Goal: Task Accomplishment & Management: Use online tool/utility

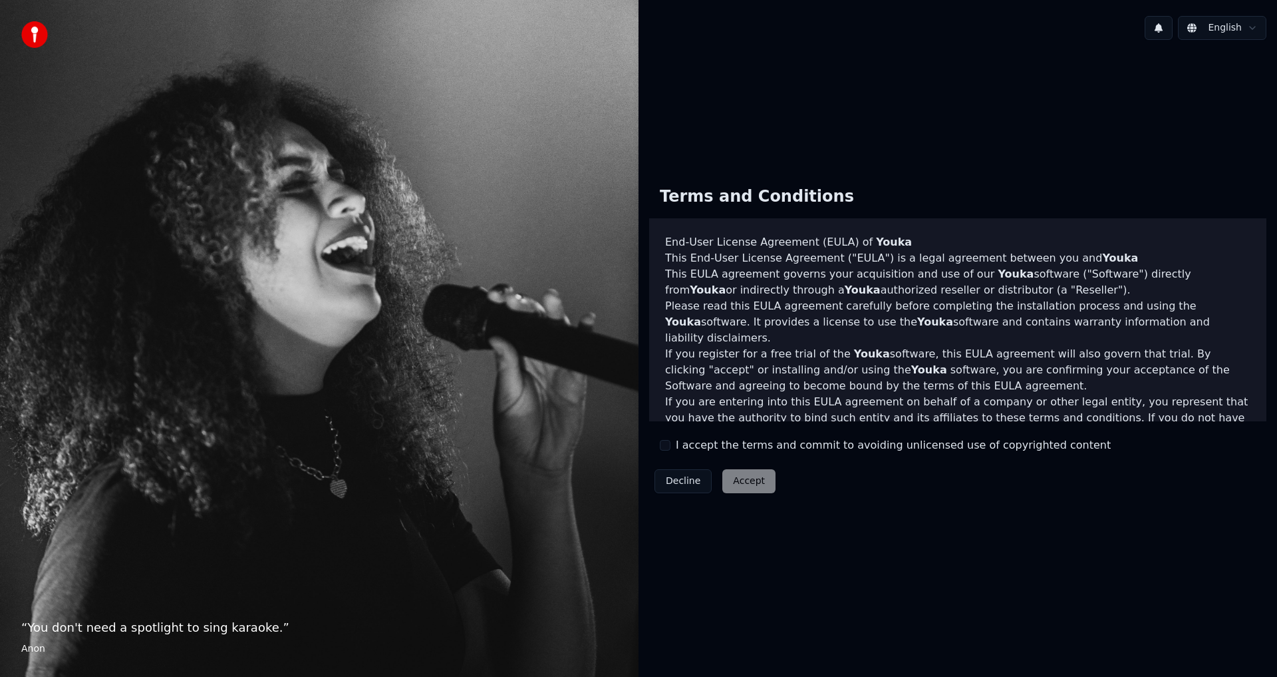
click at [659, 442] on div "Terms and Conditions End-User License Agreement (EULA) of Youka This End-User L…" at bounding box center [957, 337] width 617 height 323
click at [667, 445] on button "I accept the terms and commit to avoiding unlicensed use of copyrighted content" at bounding box center [665, 445] width 11 height 11
click at [749, 482] on button "Accept" at bounding box center [748, 481] width 53 height 24
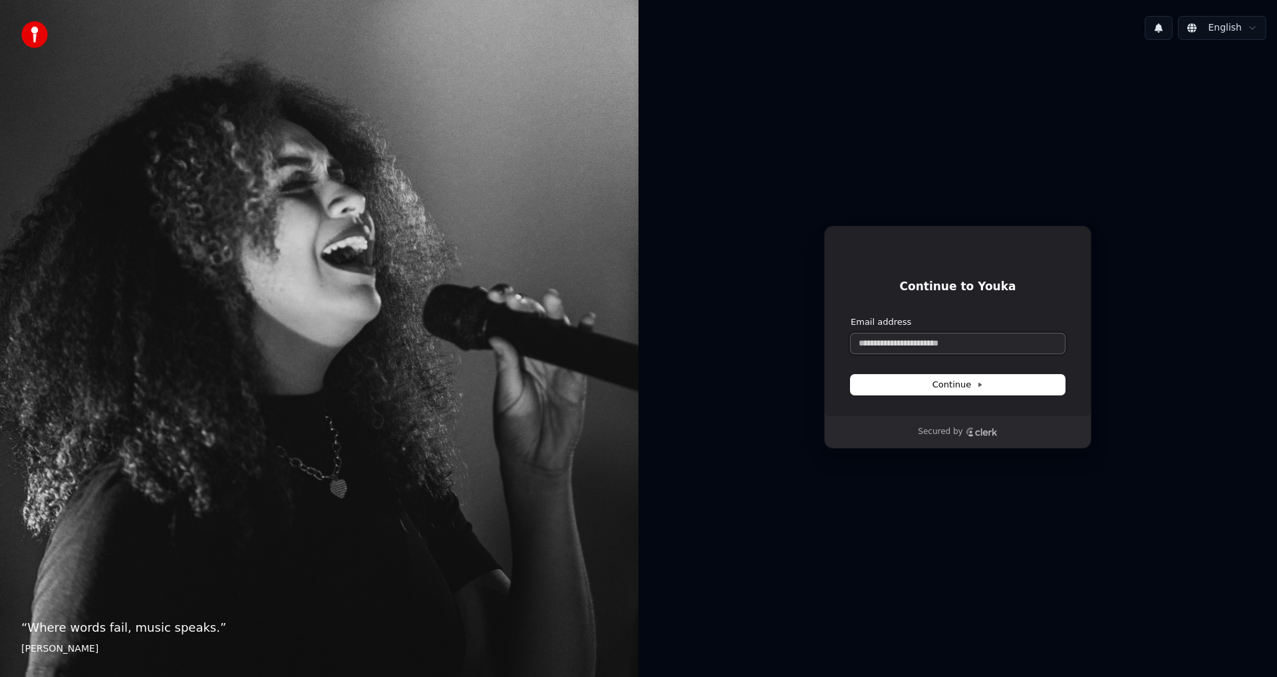
click at [961, 341] on input "Email address" at bounding box center [958, 343] width 214 height 20
type input "*"
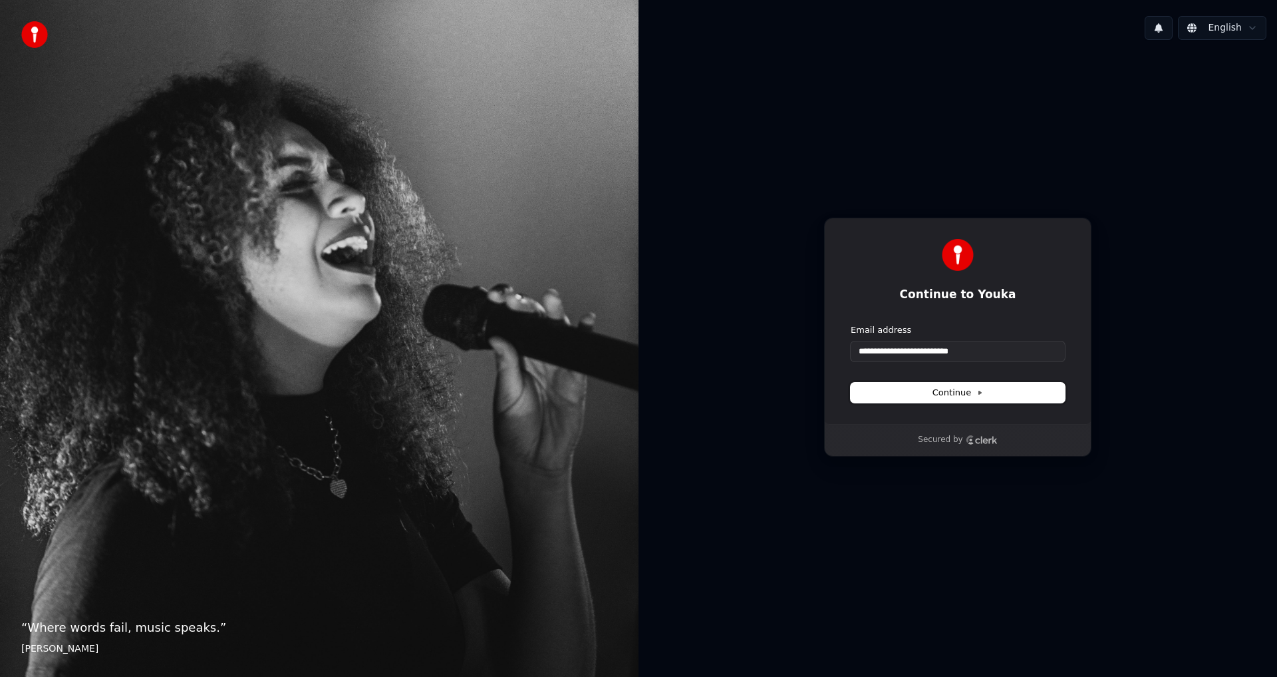
click at [973, 391] on span "Continue" at bounding box center [958, 392] width 51 height 12
type input "**********"
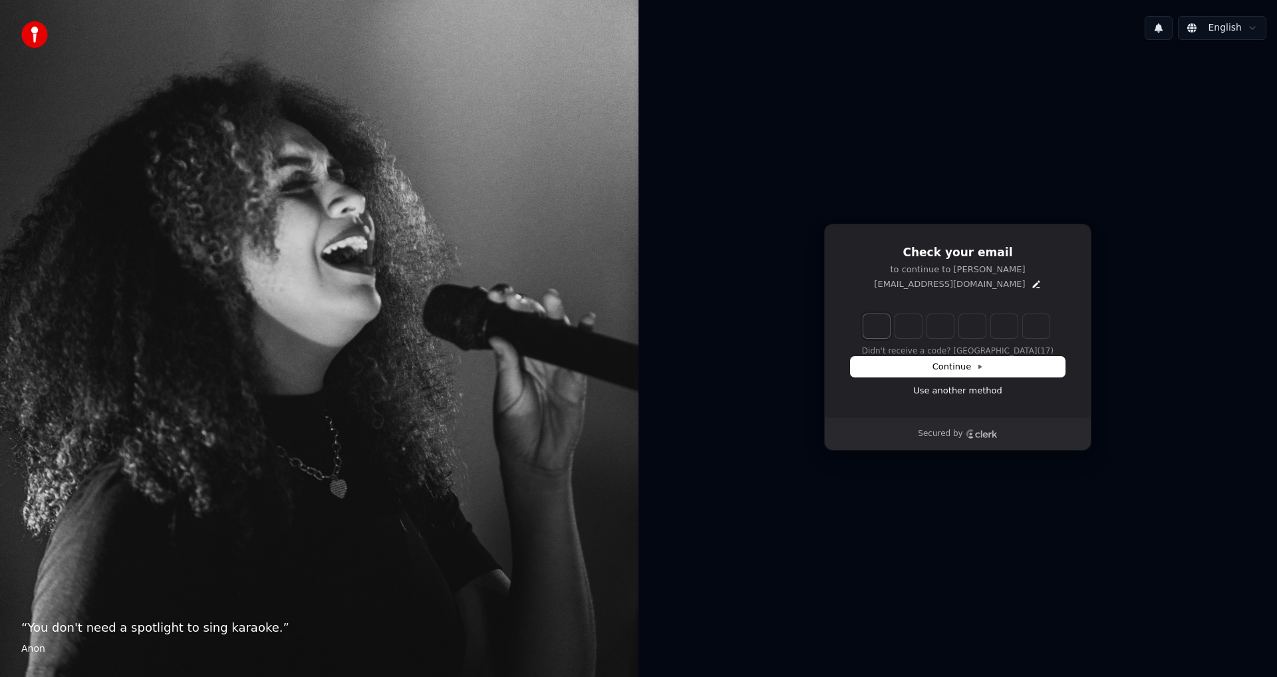
type input "*"
type input "**"
type input "*"
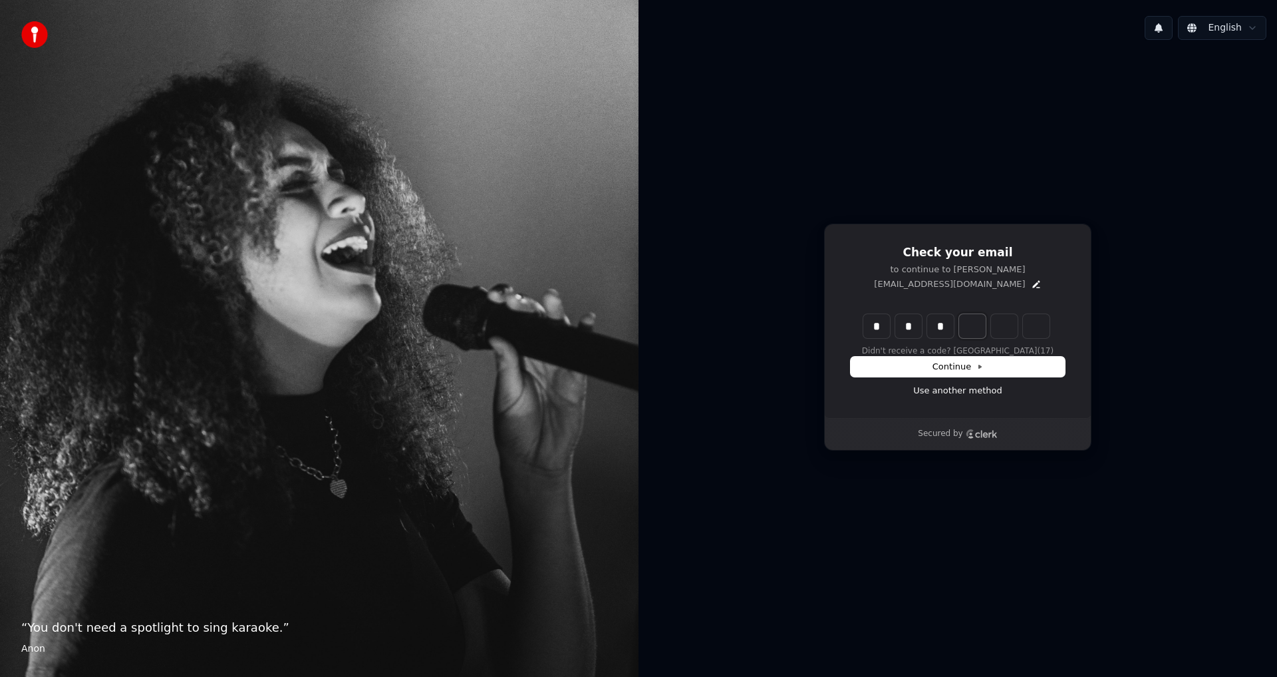
type input "***"
type input "*"
type input "****"
type input "*"
type input "******"
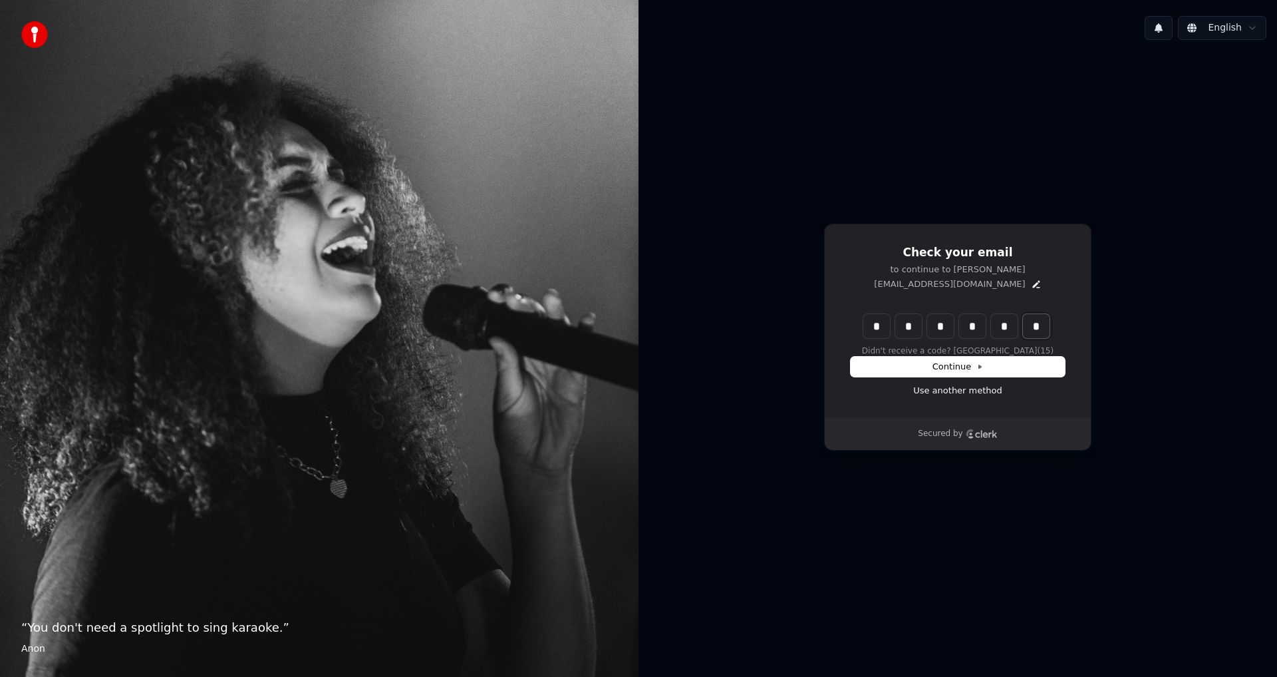
type input "*"
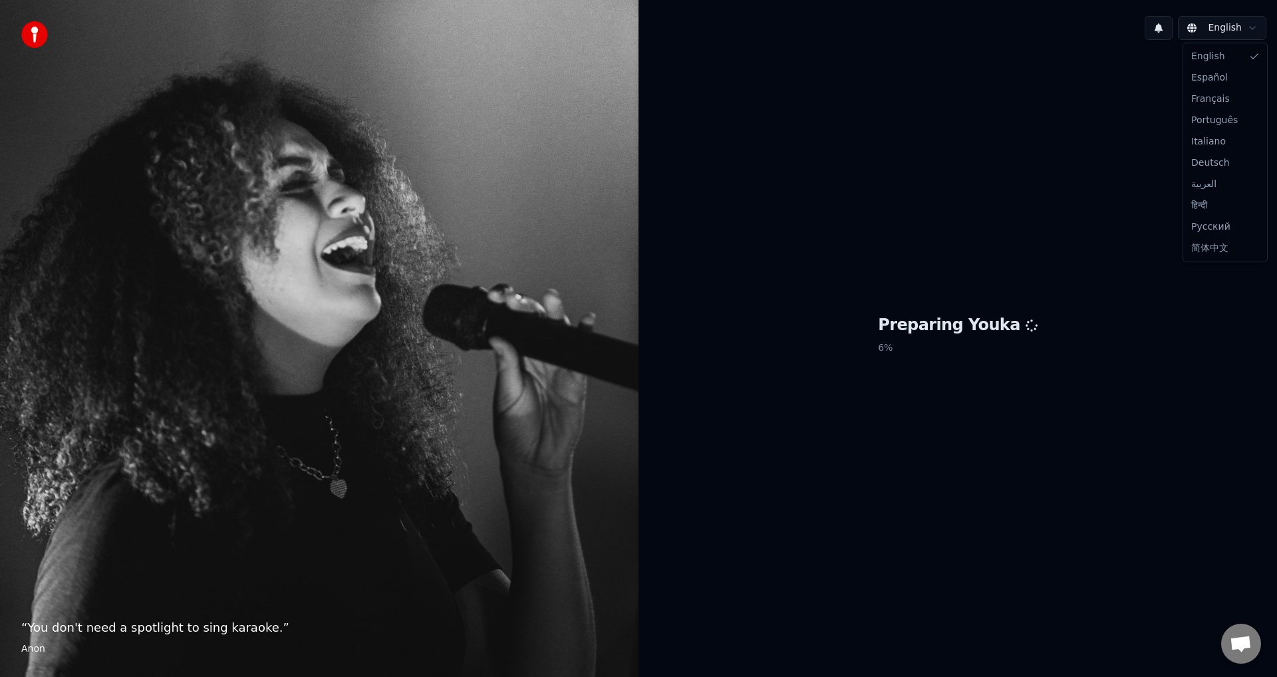
click at [1247, 29] on html "“ You don't need a spotlight to sing karaoke. ” Anon English Preparing Youka 6 …" at bounding box center [638, 338] width 1277 height 677
click at [1247, 29] on html "“ You don't need a spotlight to sing karaoke. ” Anon English Preparing Youka 6 %" at bounding box center [638, 338] width 1277 height 677
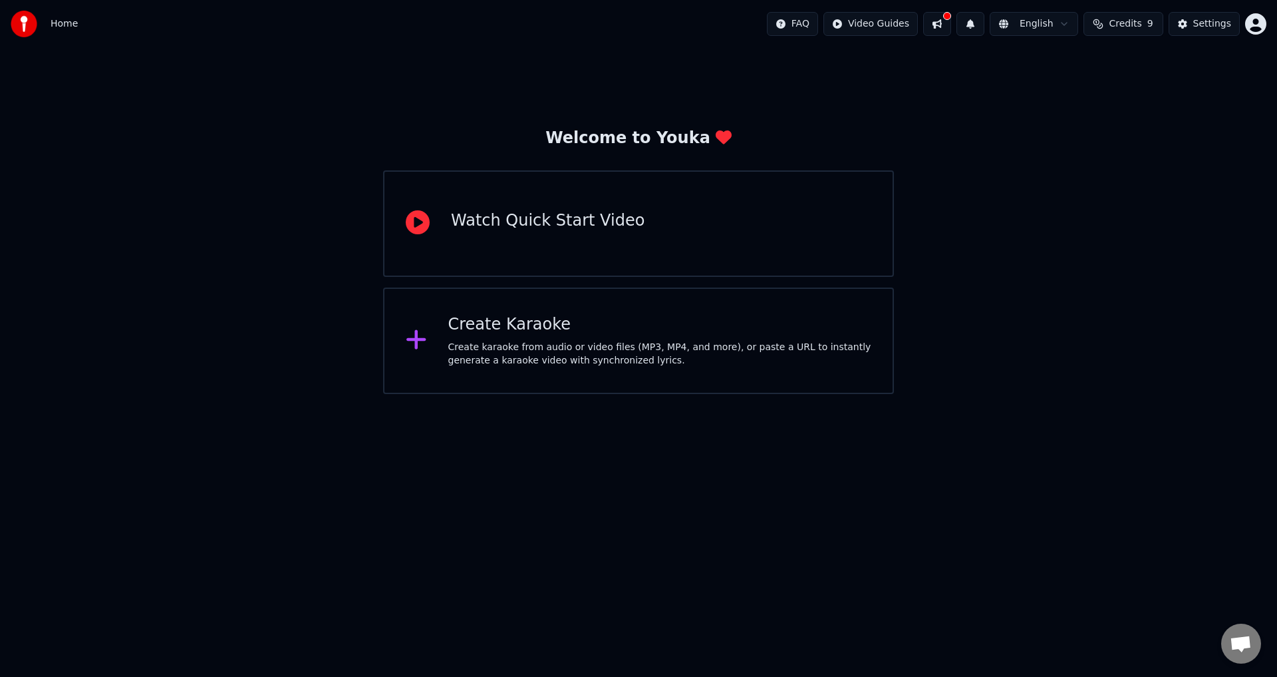
click at [1124, 23] on span "Credits" at bounding box center [1125, 23] width 33 height 13
click at [1137, 125] on button "Refresh" at bounding box center [1128, 123] width 69 height 24
click at [1049, 63] on th "Topup" at bounding box center [1052, 63] width 38 height 27
click at [941, 21] on button at bounding box center [937, 24] width 28 height 24
click at [947, 26] on button at bounding box center [937, 24] width 28 height 24
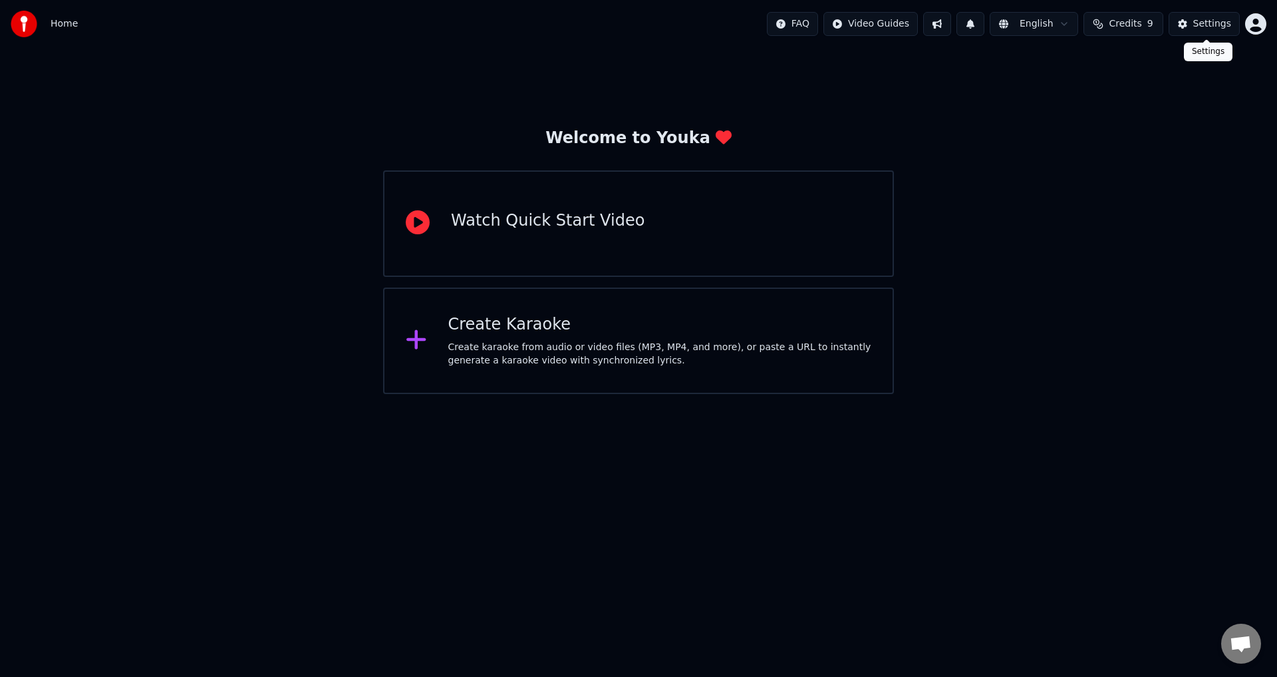
click at [1204, 21] on div "Settings" at bounding box center [1212, 23] width 38 height 13
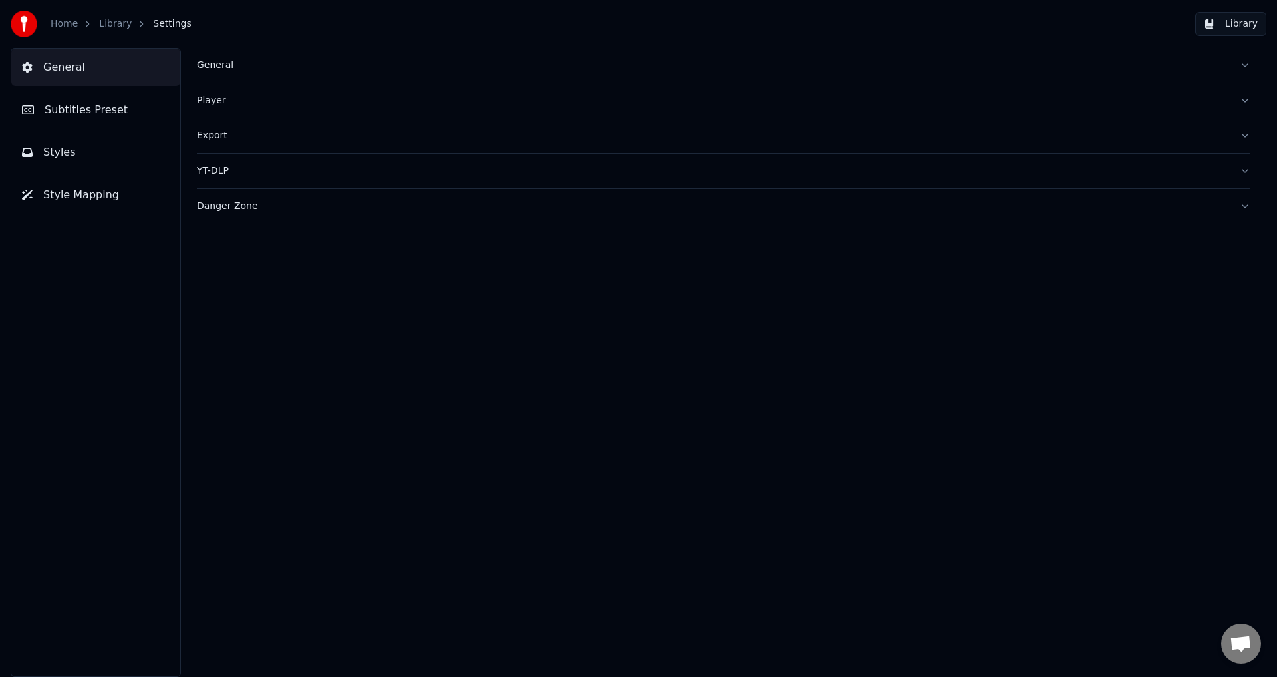
click at [53, 21] on link "Home" at bounding box center [64, 23] width 27 height 13
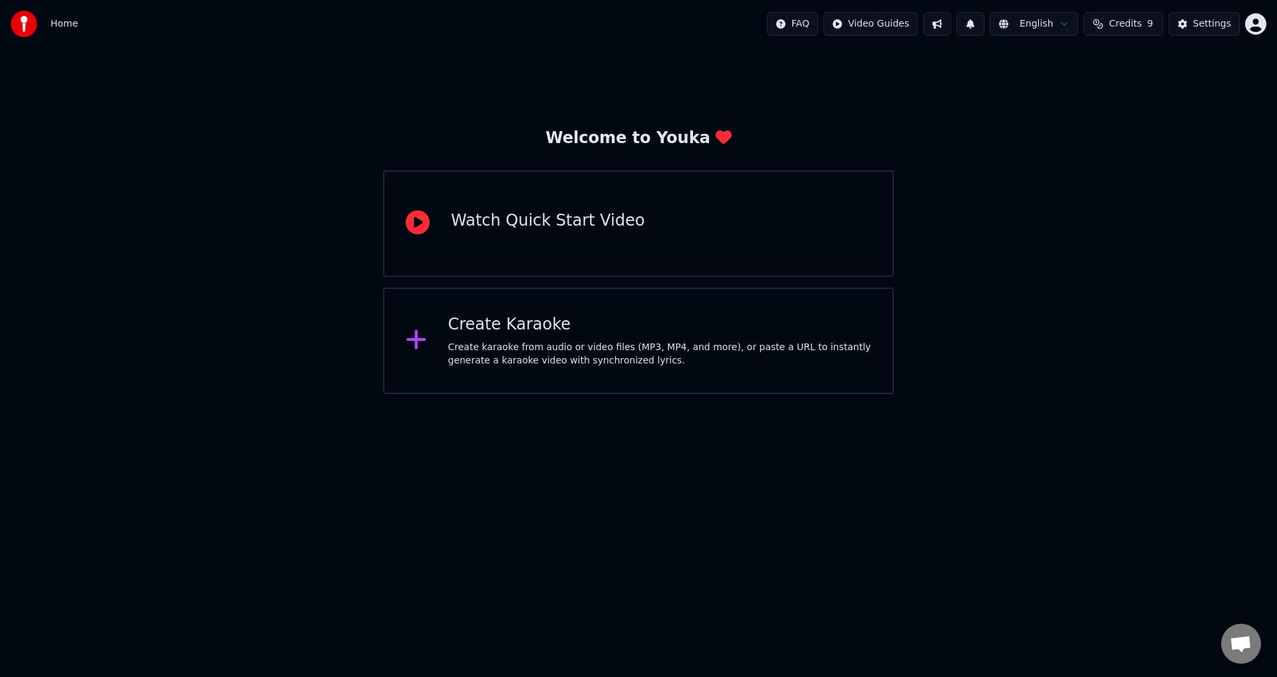
click at [1151, 24] on span "9" at bounding box center [1150, 23] width 6 height 13
click at [1149, 69] on th "Expiration (days)" at bounding box center [1177, 63] width 90 height 27
click at [1121, 66] on th "Remaining" at bounding box center [1102, 63] width 60 height 27
click at [1040, 66] on th "Topup" at bounding box center [1052, 63] width 38 height 27
click at [1120, 69] on th "Remaining" at bounding box center [1102, 63] width 60 height 27
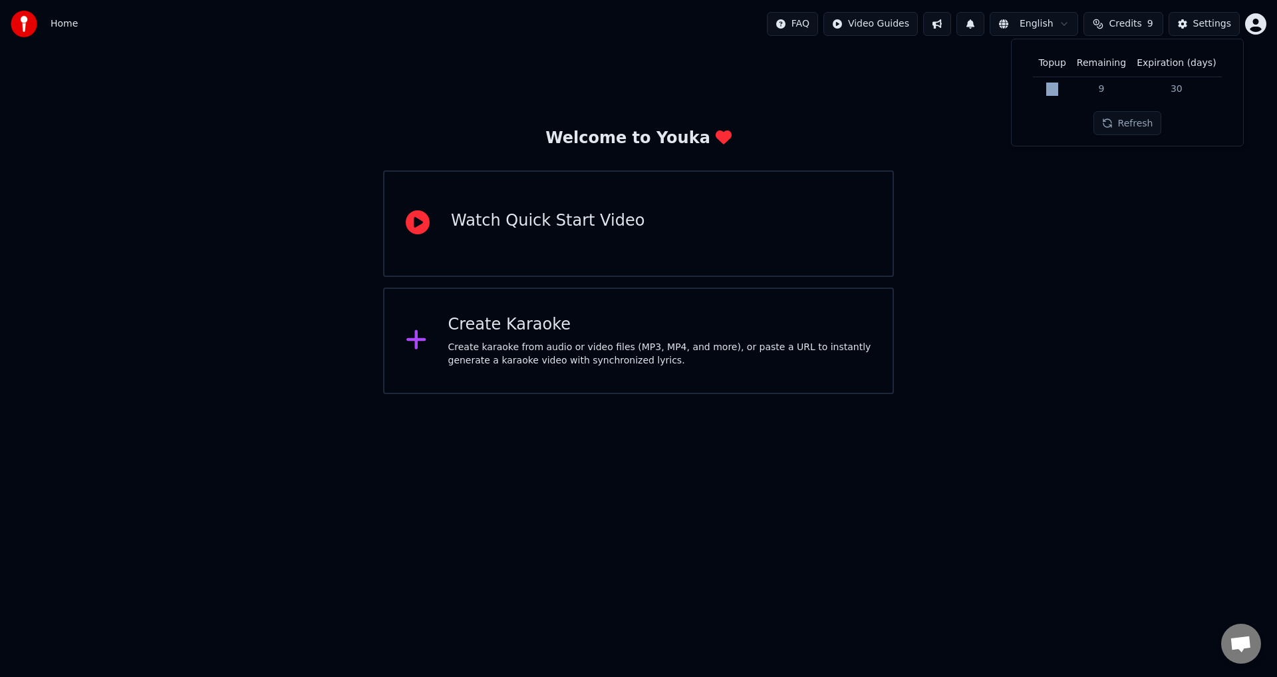
drag, startPoint x: 1064, startPoint y: 87, endPoint x: 1016, endPoint y: 114, distance: 54.2
click at [1034, 92] on div "Topup Remaining Expiration (days) 15 9 30 Refresh" at bounding box center [1127, 92] width 210 height 85
click at [1089, 118] on div "Topup Remaining Expiration (days) 15 9 30 Refresh" at bounding box center [1127, 92] width 210 height 85
click at [1252, 23] on html "Home FAQ Video Guides English Credits 9 Settings Welcome to Youka Watch Quick S…" at bounding box center [638, 197] width 1277 height 394
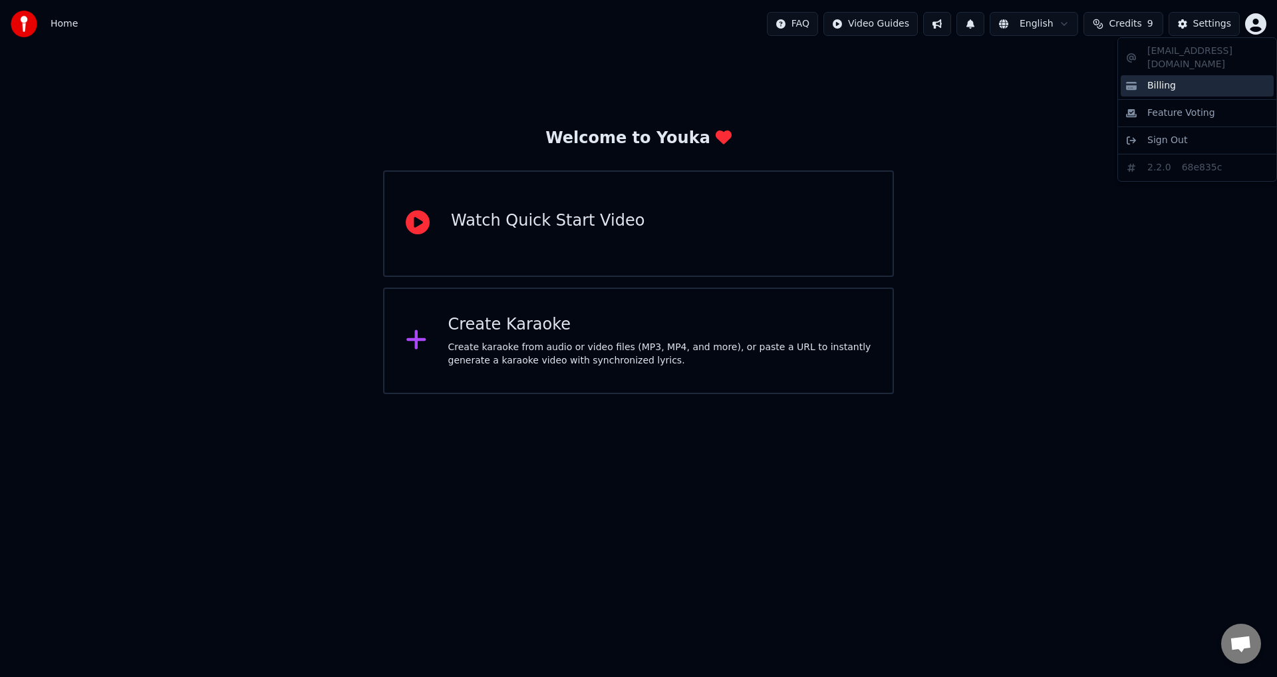
click at [1157, 79] on span "Billing" at bounding box center [1161, 85] width 29 height 13
click at [578, 366] on div "Create karaoke from audio or video files (MP3, MP4, and more), or paste a URL t…" at bounding box center [660, 354] width 424 height 27
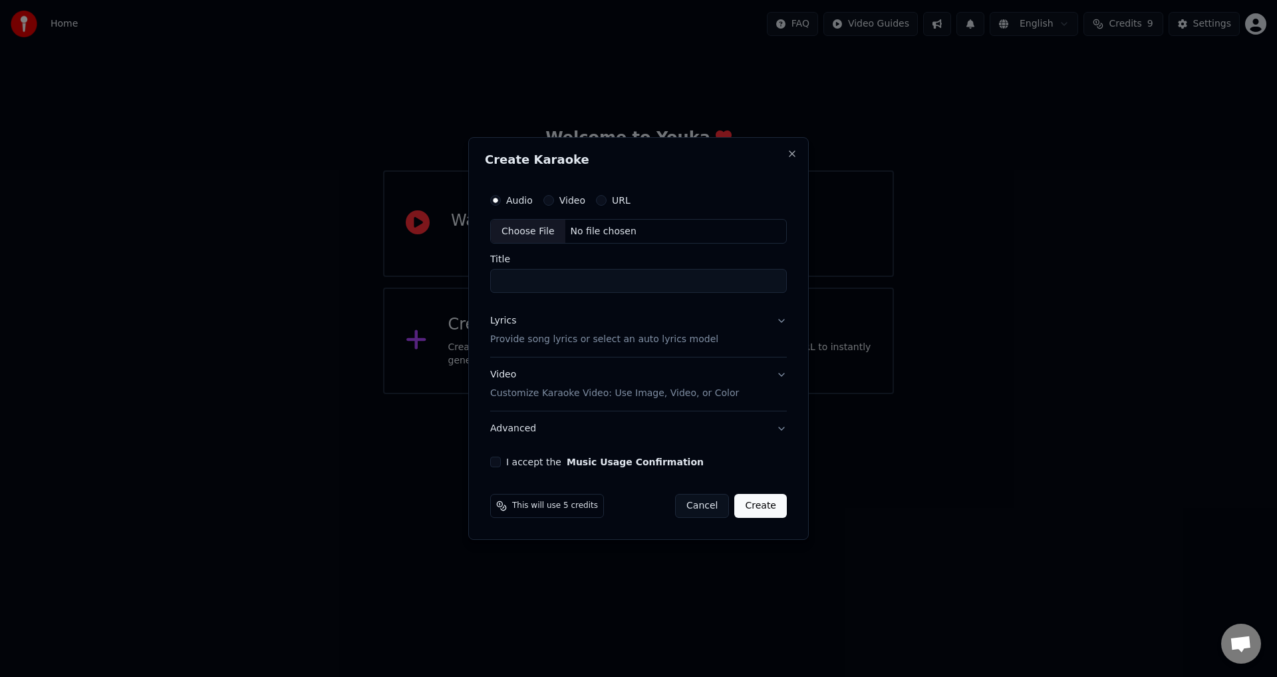
click at [667, 341] on p "Provide song lyrics or select an auto lyrics model" at bounding box center [604, 339] width 228 height 13
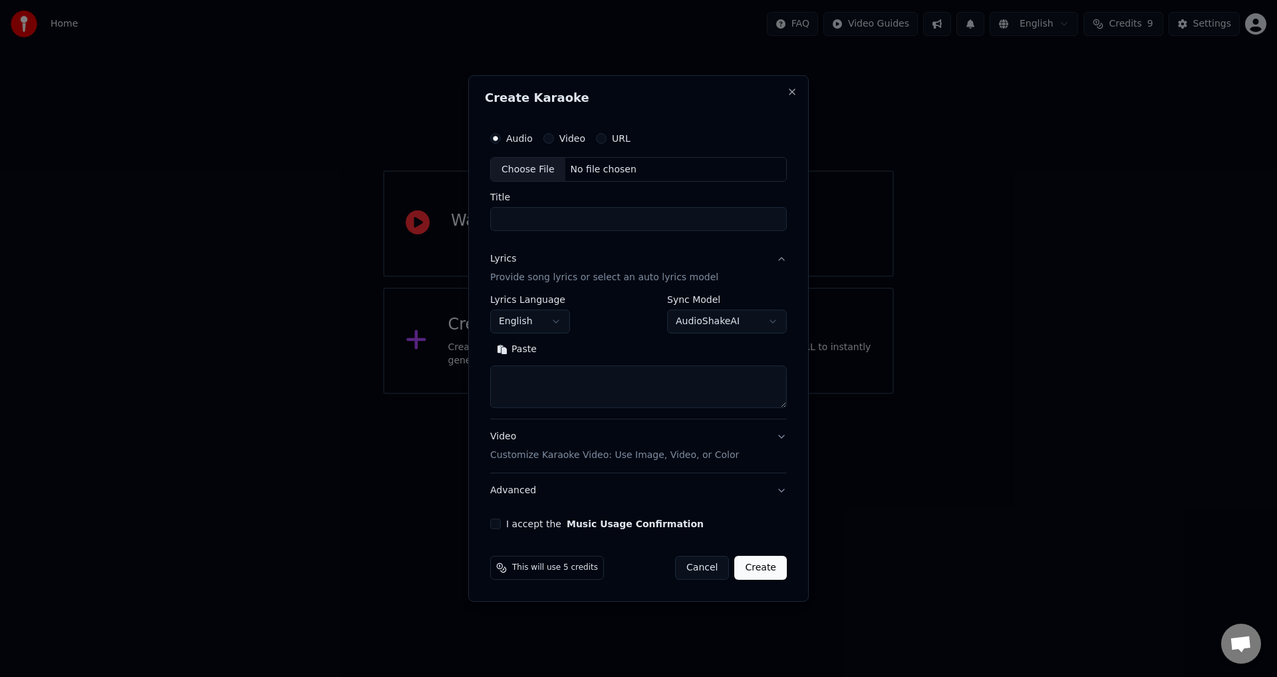
click at [647, 274] on p "Provide song lyrics or select an auto lyrics model" at bounding box center [604, 277] width 228 height 13
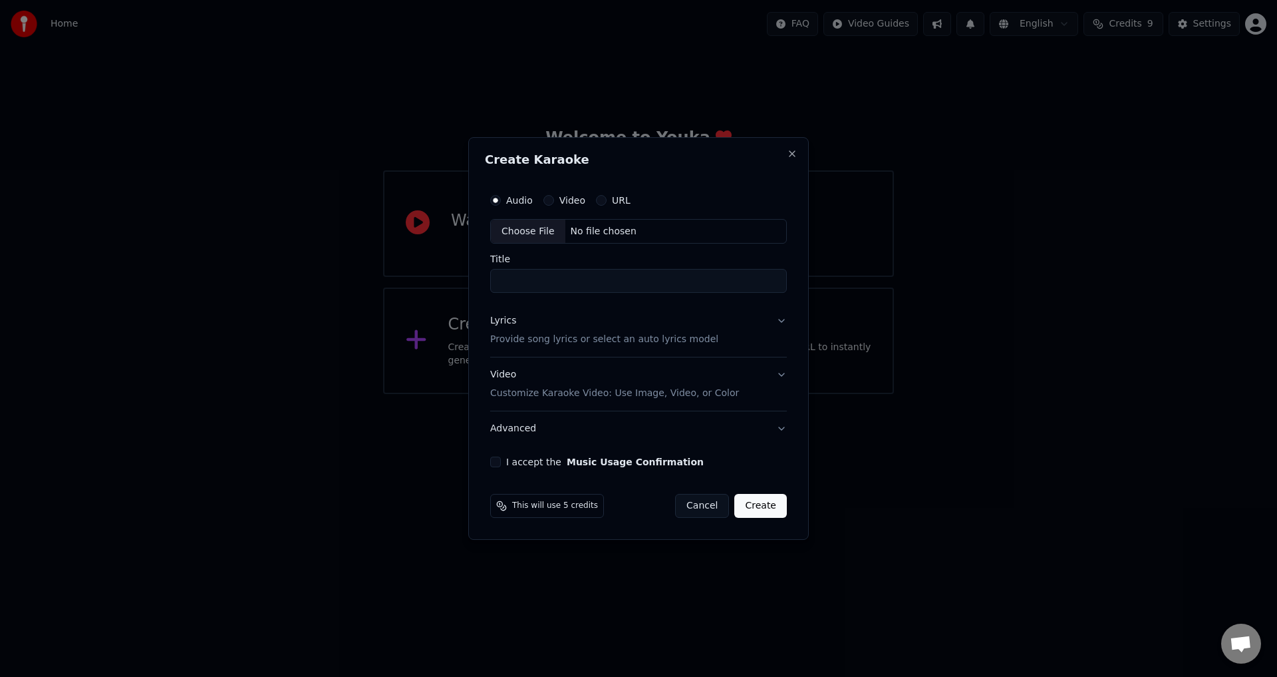
click at [565, 394] on p "Customize Karaoke Video: Use Image, Video, or Color" at bounding box center [614, 392] width 249 height 13
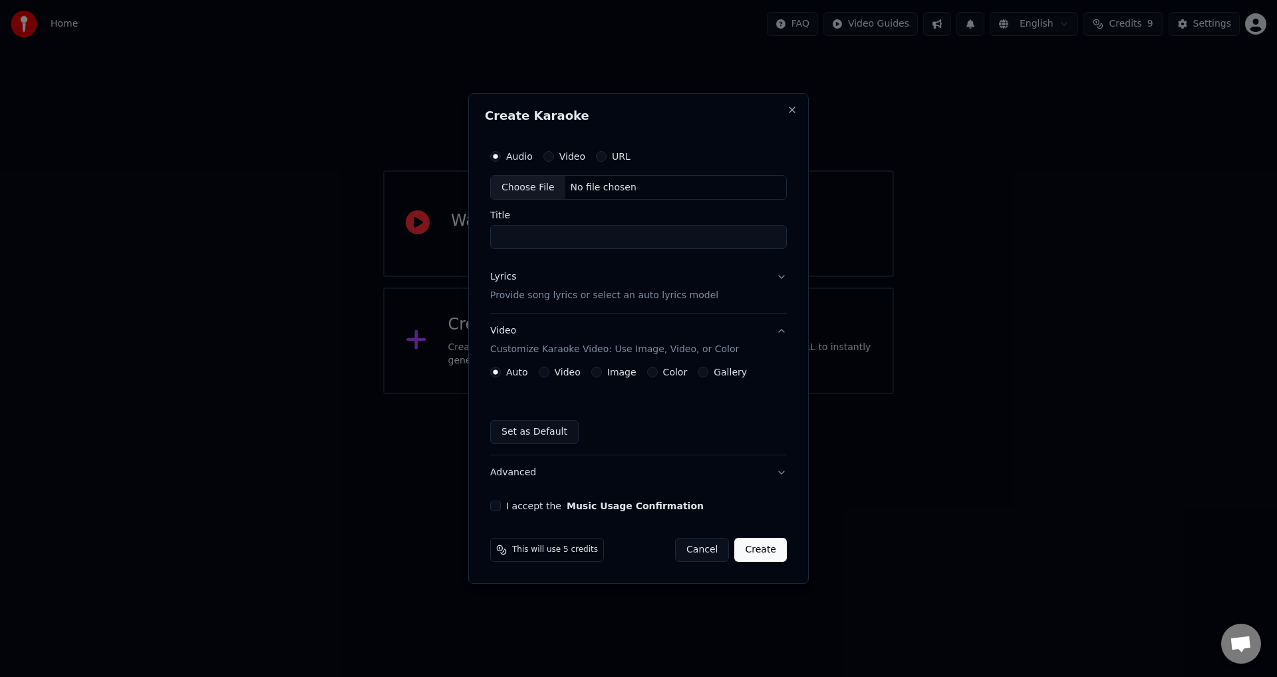
click at [700, 371] on button "Gallery" at bounding box center [703, 372] width 11 height 11
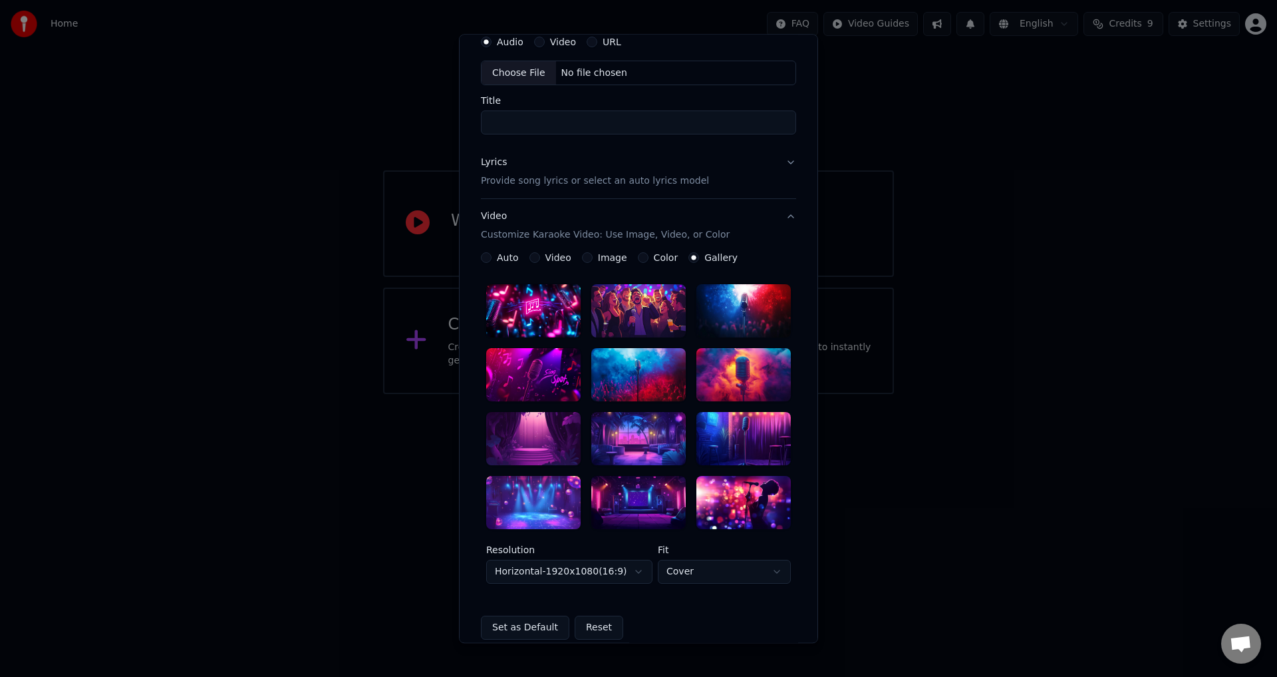
scroll to position [192, 0]
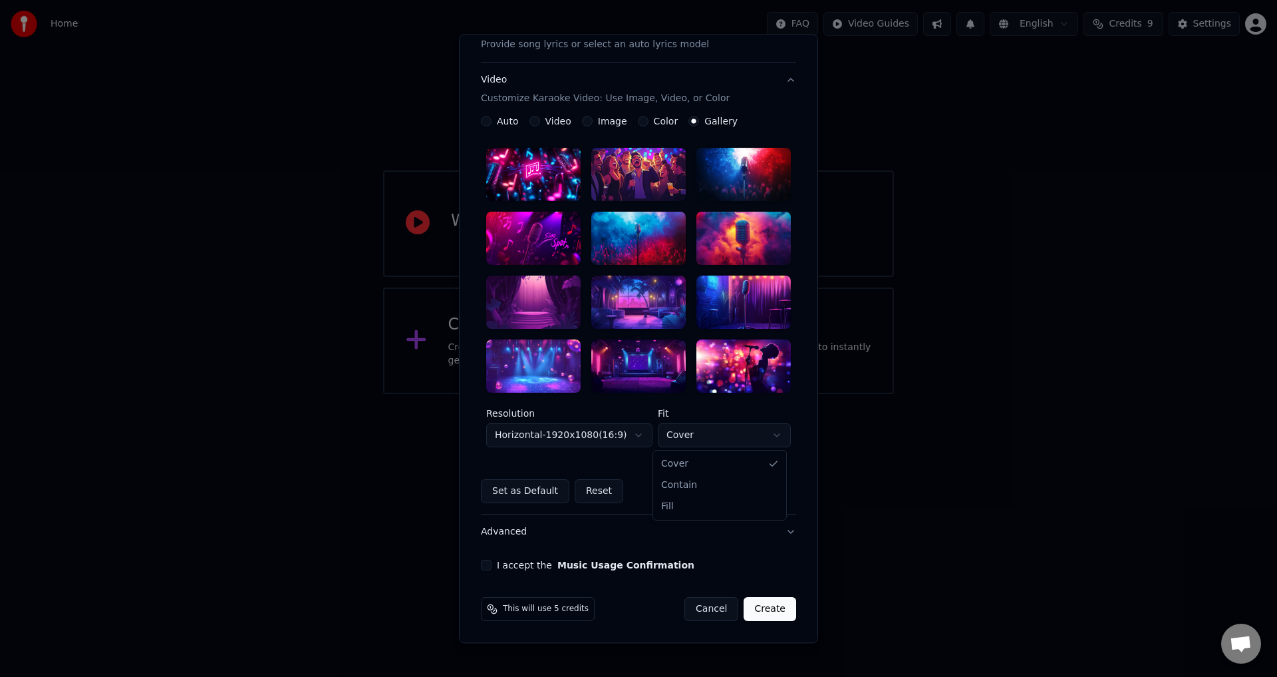
click at [727, 394] on body "**********" at bounding box center [638, 197] width 1277 height 394
click at [534, 360] on div at bounding box center [533, 365] width 94 height 53
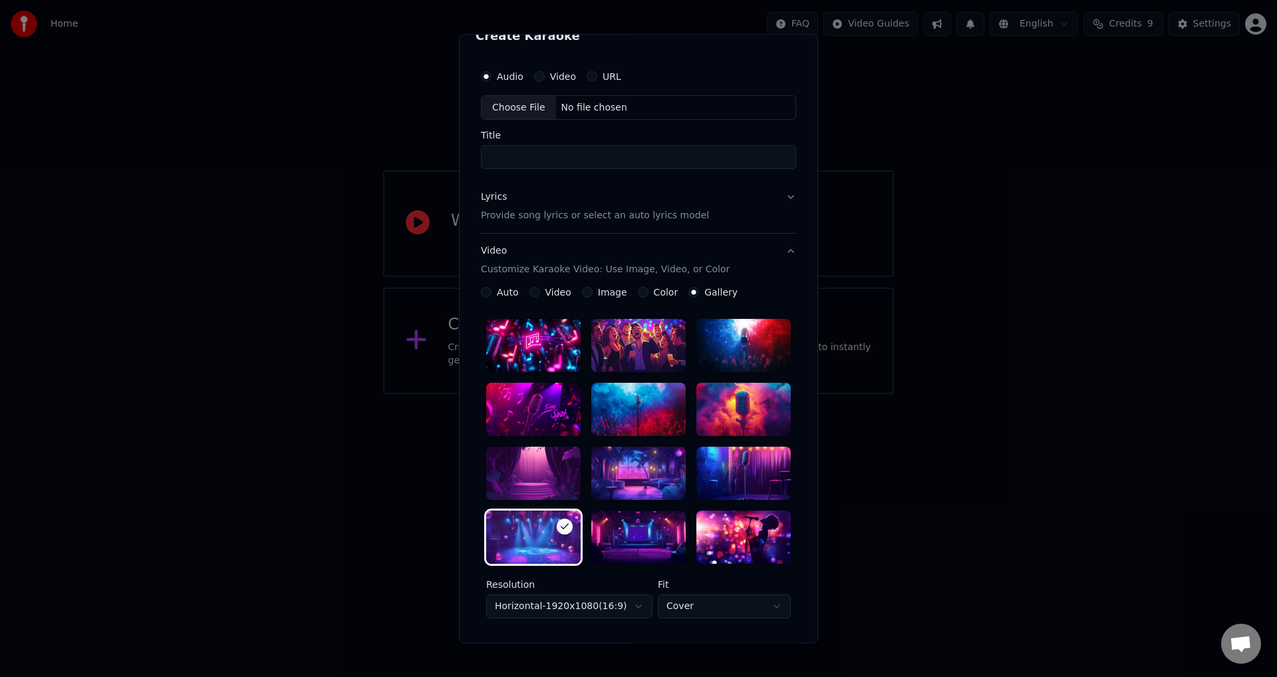
scroll to position [0, 0]
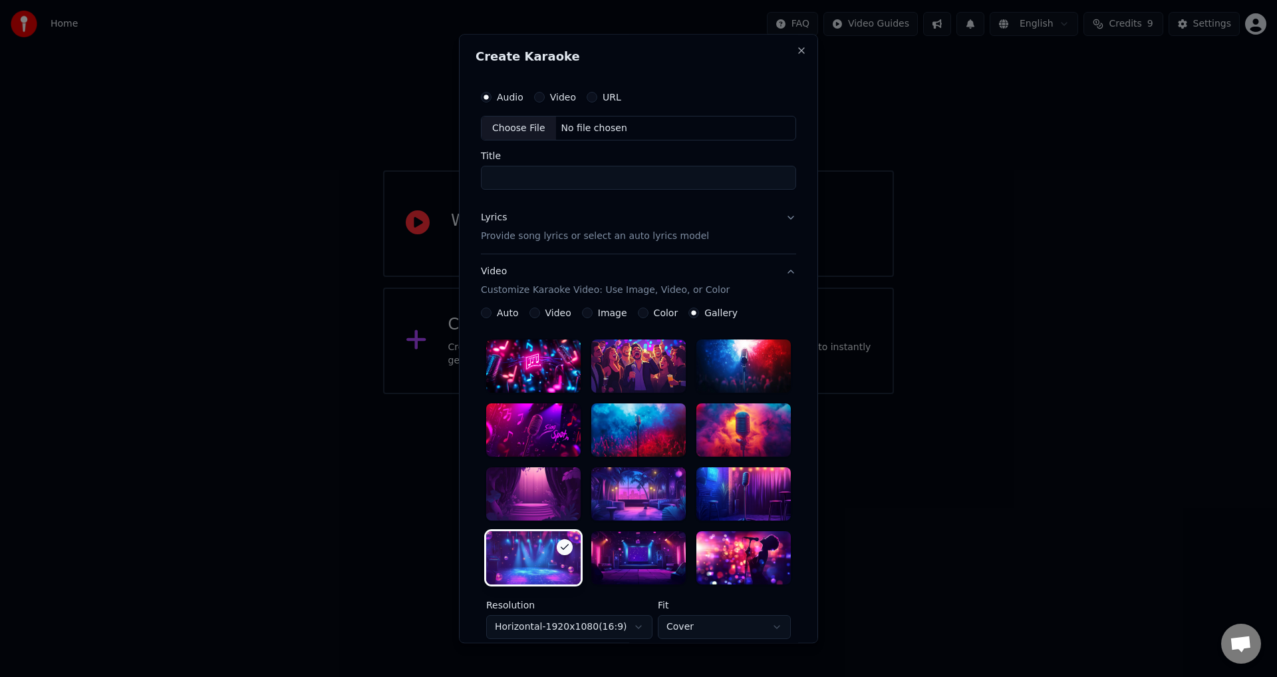
click at [776, 267] on button "Video Customize Karaoke Video: Use Image, Video, or Color" at bounding box center [638, 281] width 315 height 53
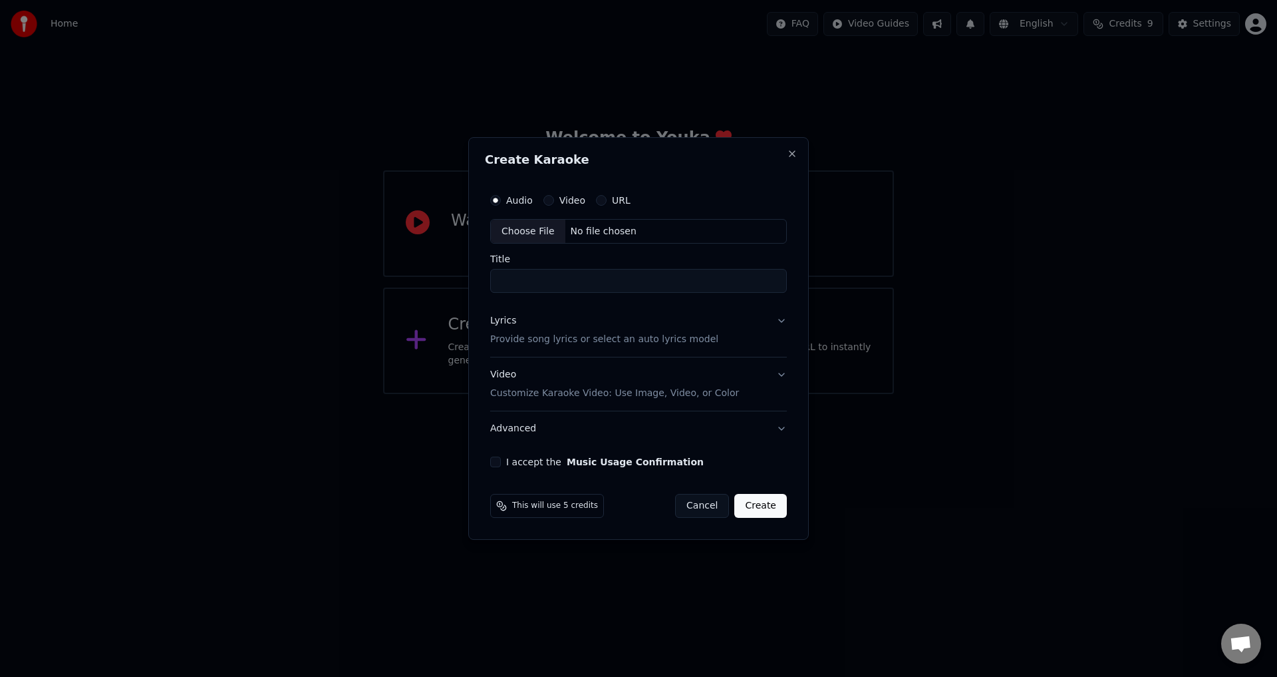
click at [689, 341] on p "Provide song lyrics or select an auto lyrics model" at bounding box center [604, 339] width 228 height 13
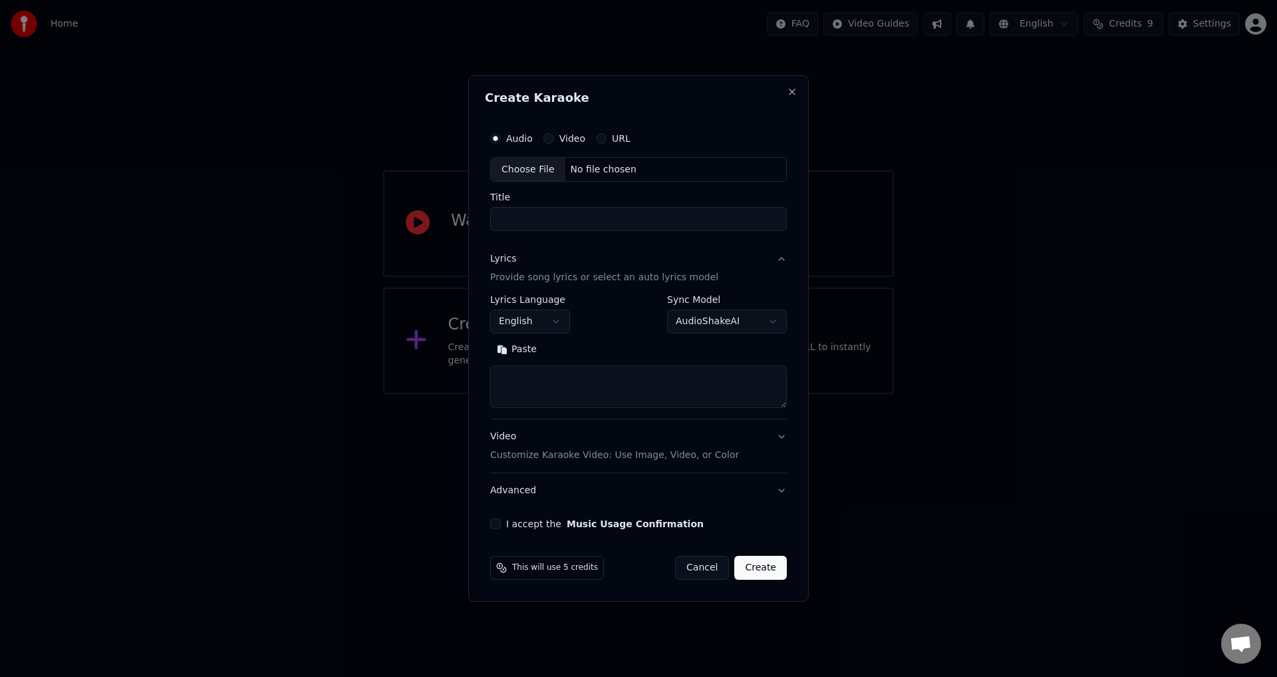
click at [613, 166] on div "No file chosen" at bounding box center [603, 169] width 76 height 13
type input "**********"
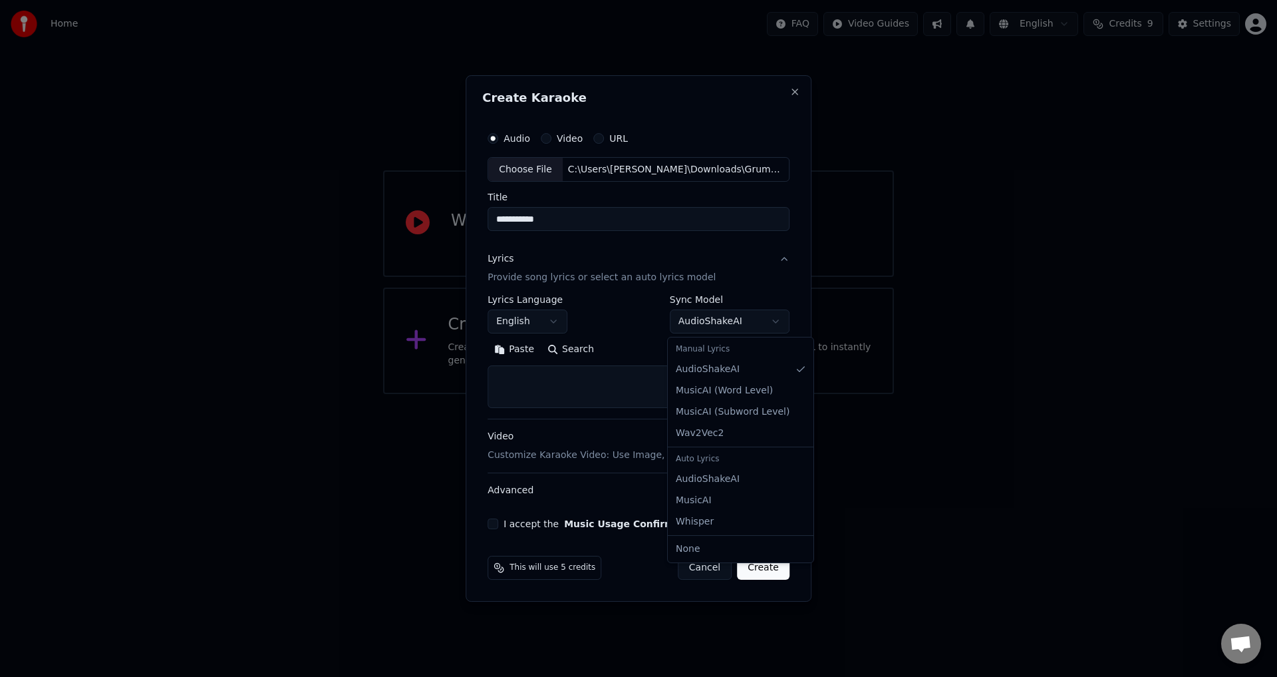
click at [768, 325] on body "**********" at bounding box center [638, 197] width 1277 height 394
click at [780, 259] on button "Lyrics Provide song lyrics or select an auto lyrics model" at bounding box center [639, 268] width 302 height 53
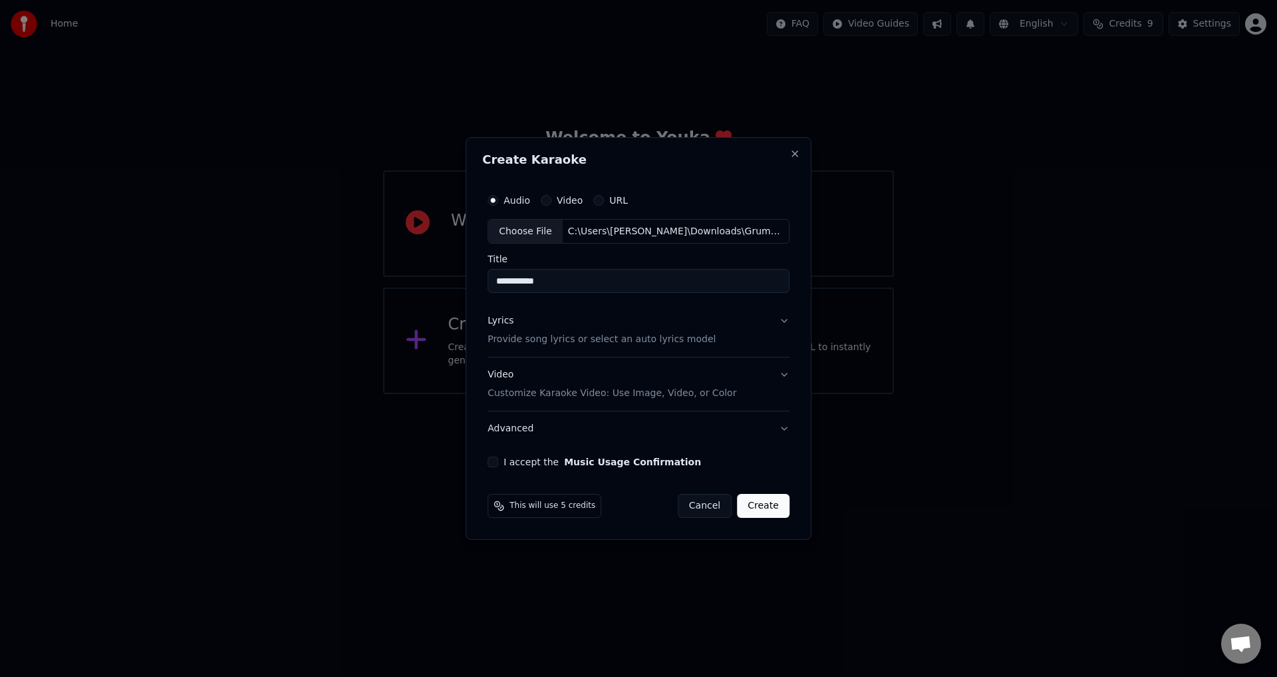
click at [494, 460] on button "I accept the Music Usage Confirmation" at bounding box center [493, 461] width 11 height 11
click at [767, 504] on button "Create" at bounding box center [763, 506] width 53 height 24
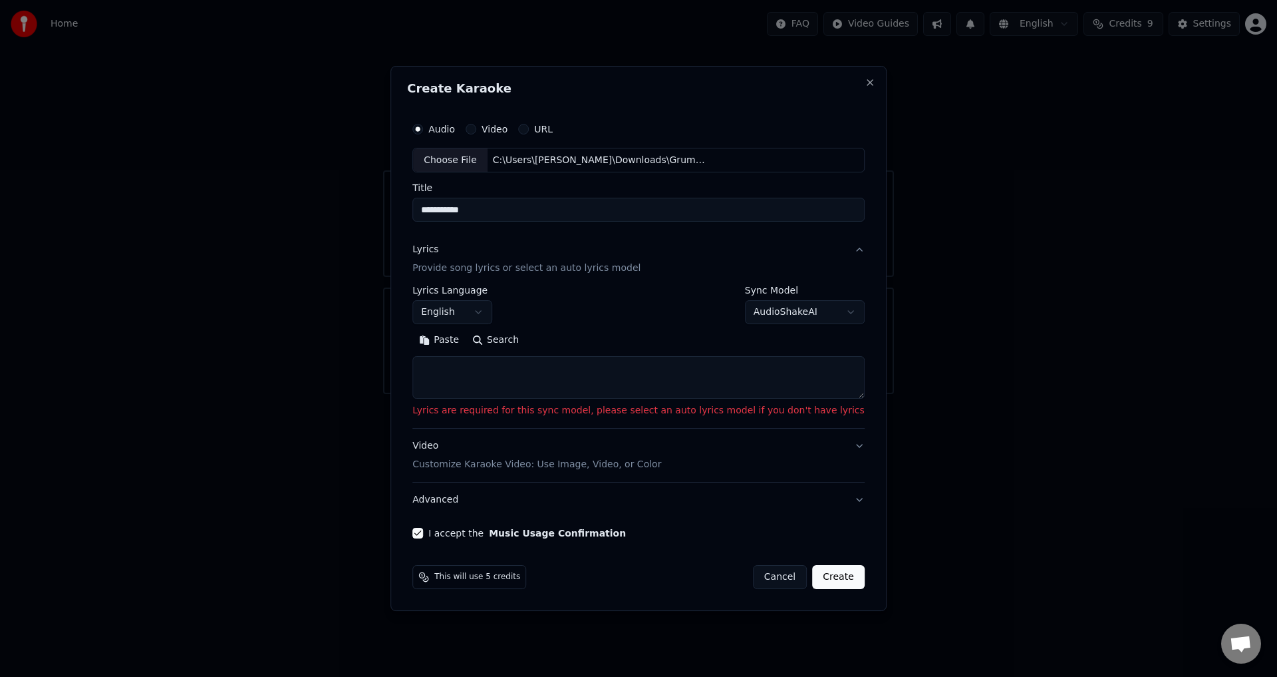
click at [803, 313] on body "**********" at bounding box center [638, 197] width 1277 height 394
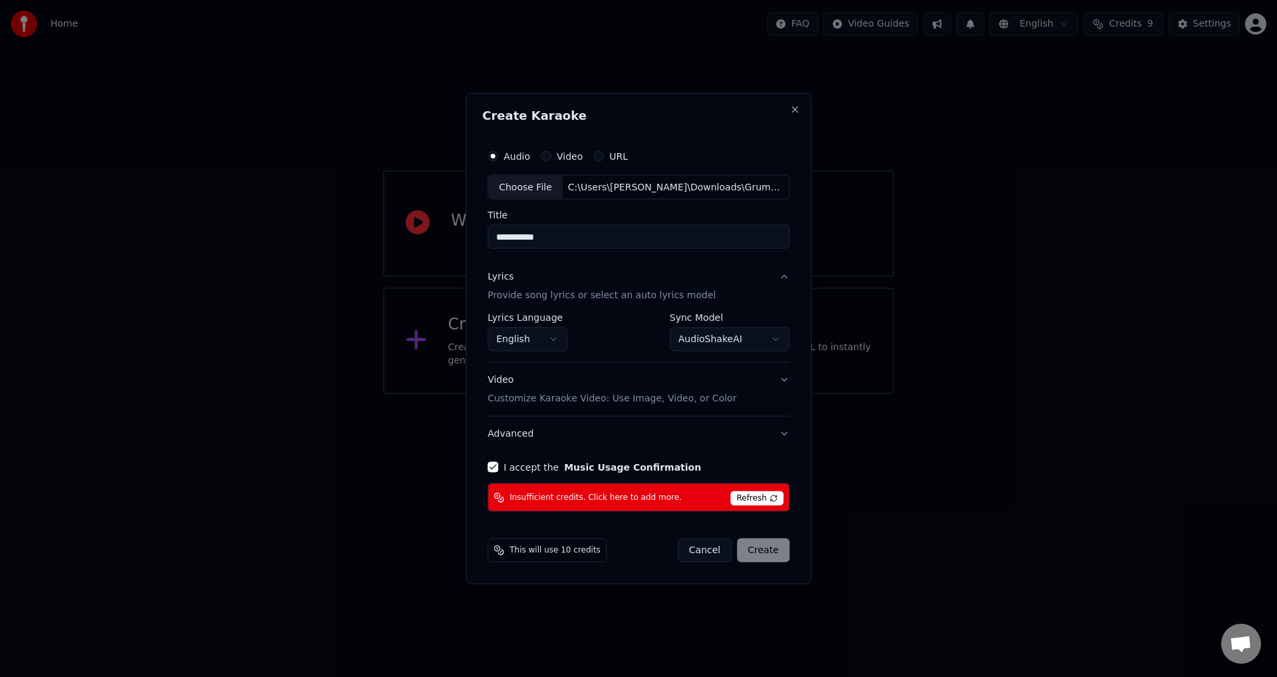
click at [752, 498] on span "Refresh" at bounding box center [756, 498] width 53 height 15
click at [760, 499] on span "Refresh" at bounding box center [756, 498] width 53 height 15
click at [766, 552] on div "Cancel Create" at bounding box center [734, 550] width 112 height 24
click at [575, 551] on span "This will use 10 credits" at bounding box center [555, 550] width 91 height 11
select select "**********"
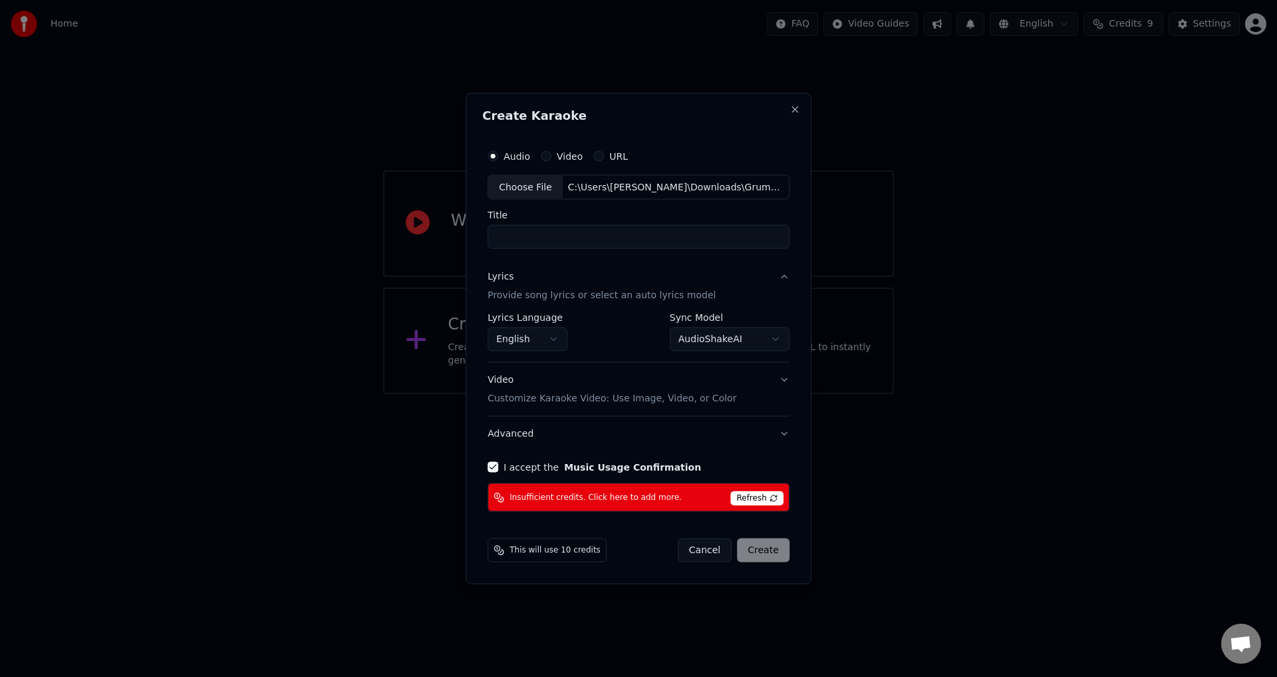
select select
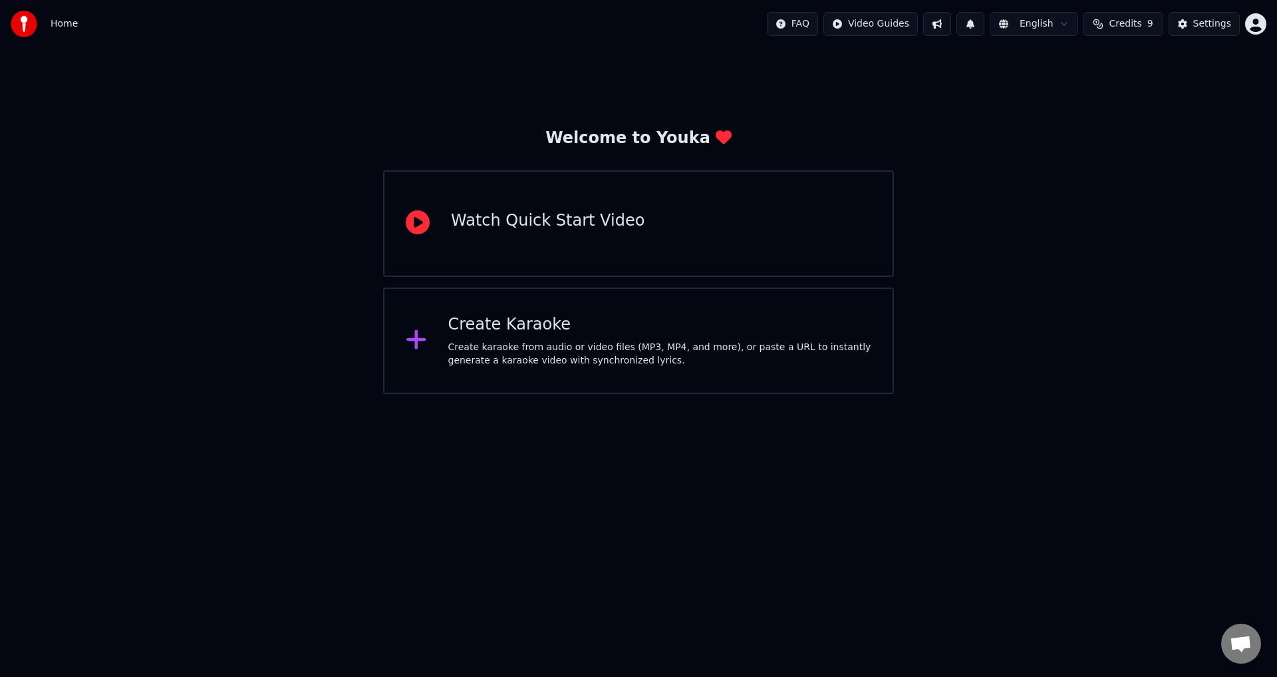
click at [1134, 21] on span "Credits" at bounding box center [1125, 23] width 33 height 13
click at [1257, 21] on html "Home FAQ Video Guides English Credits 9 Settings Welcome to Youka Watch Quick S…" at bounding box center [638, 197] width 1277 height 394
click at [1172, 79] on span "Billing" at bounding box center [1161, 85] width 29 height 13
